Goal: Find specific page/section: Find specific page/section

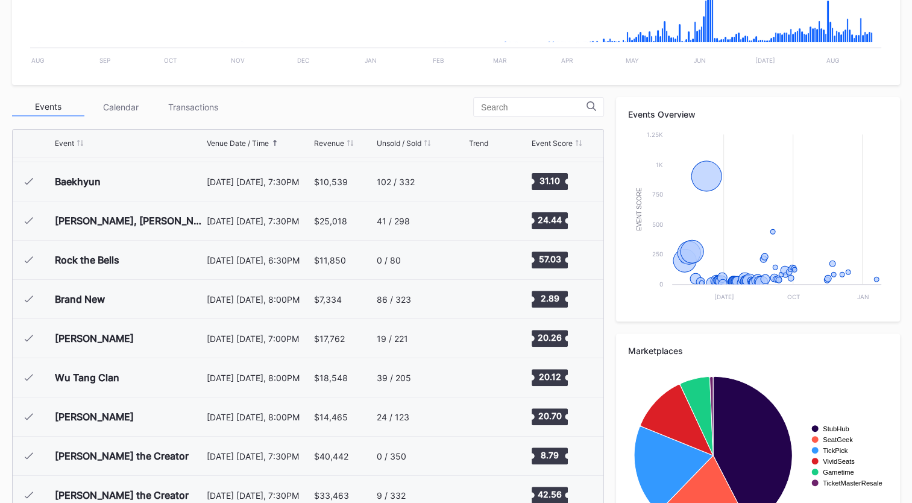
scroll to position [482, 0]
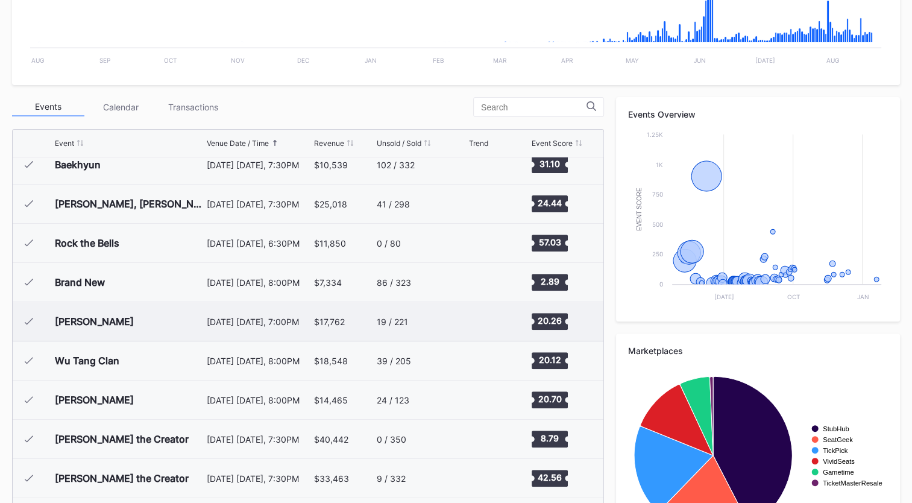
click at [149, 318] on div "[PERSON_NAME]" at bounding box center [129, 321] width 149 height 39
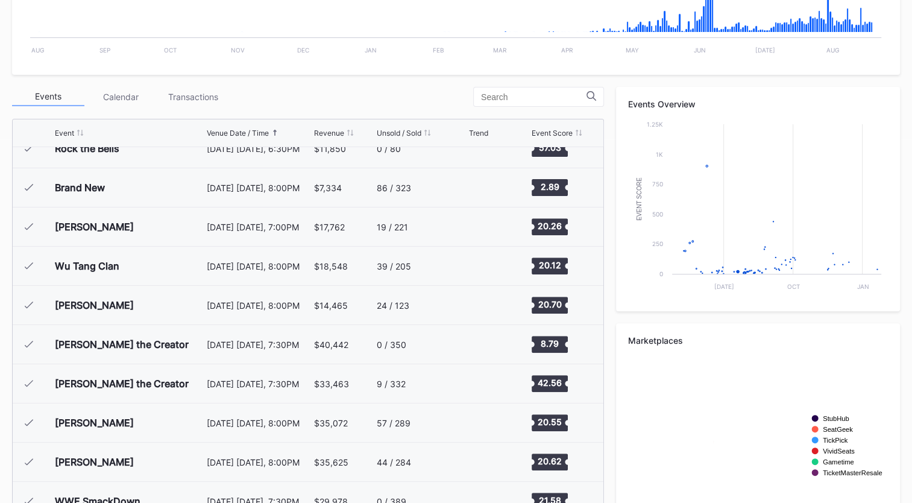
scroll to position [562, 0]
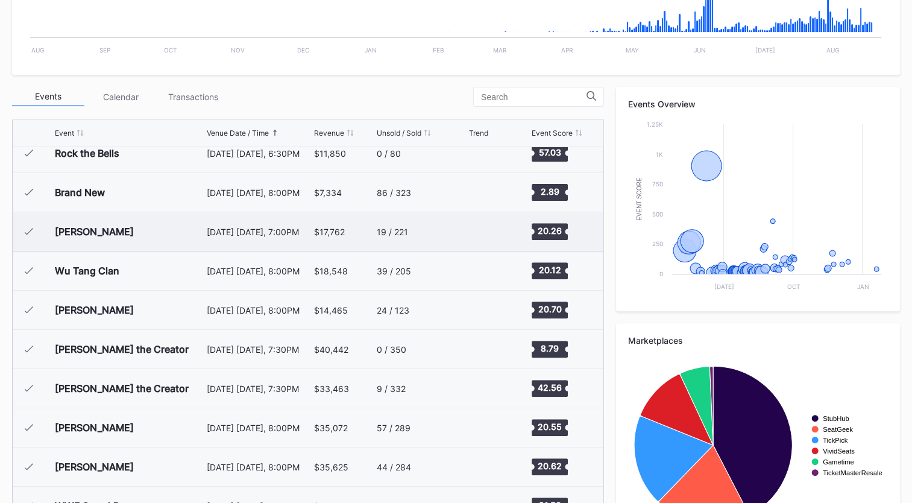
click at [129, 236] on div "[PERSON_NAME]" at bounding box center [129, 231] width 149 height 39
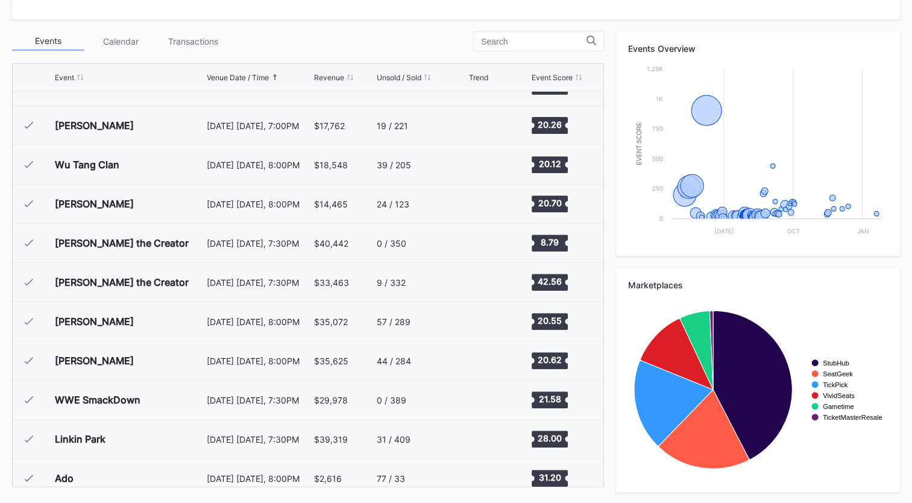
scroll to position [605, 0]
